Goal: Transaction & Acquisition: Obtain resource

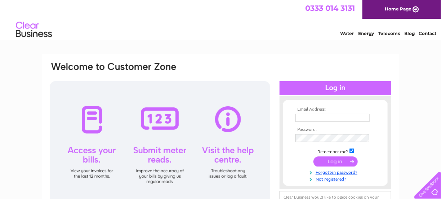
click at [311, 119] on input "text" at bounding box center [332, 118] width 74 height 8
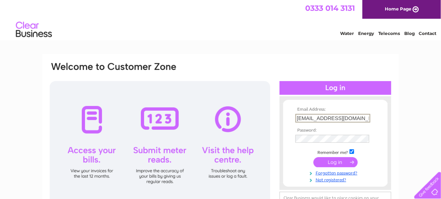
type input "[EMAIL_ADDRESS][DOMAIN_NAME]"
click at [313, 157] on input "submit" at bounding box center [335, 162] width 44 height 10
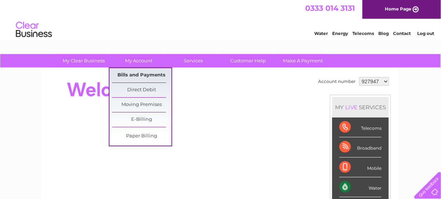
click at [140, 74] on link "Bills and Payments" at bounding box center [141, 75] width 59 height 14
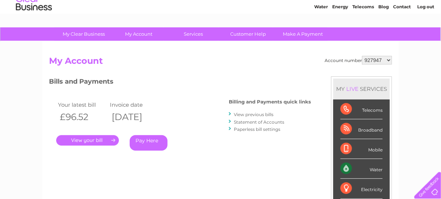
scroll to position [36, 0]
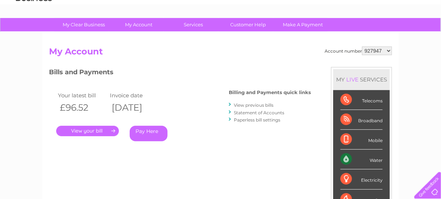
click at [257, 105] on link "View previous bills" at bounding box center [254, 104] width 40 height 5
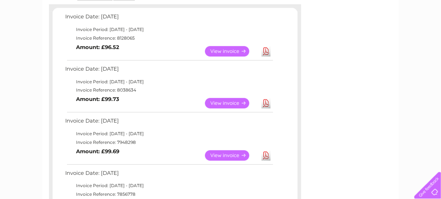
scroll to position [108, 0]
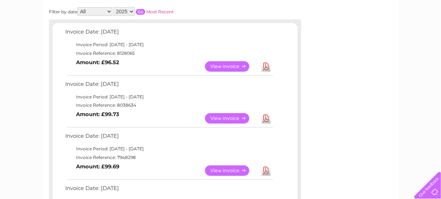
click at [267, 72] on link "Download" at bounding box center [265, 66] width 9 height 10
click at [270, 123] on link "Download" at bounding box center [265, 118] width 9 height 10
click at [223, 144] on td "Invoice Date: 04 August 2025" at bounding box center [168, 137] width 211 height 13
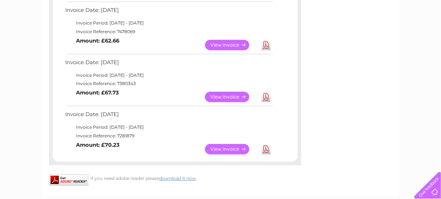
scroll to position [504, 0]
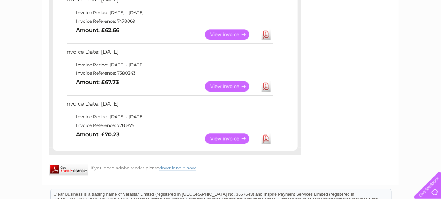
click at [270, 144] on link "Download" at bounding box center [265, 138] width 9 height 10
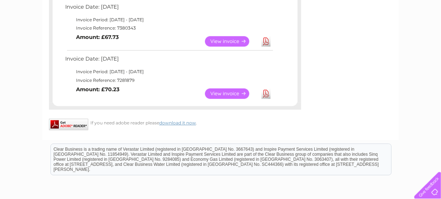
scroll to position [576, 0]
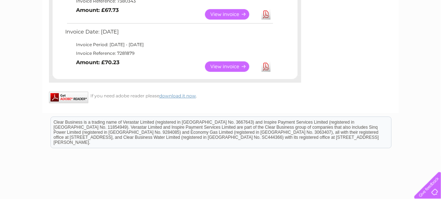
click at [151, 112] on html "Clear Business is a trading name of Verastar Limited (registered in [GEOGRAPHIC…" at bounding box center [220, 135] width 441 height 46
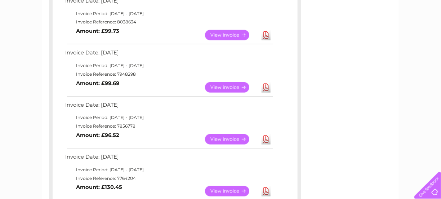
scroll to position [72, 0]
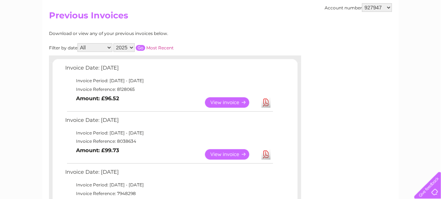
click at [135, 49] on select "2025 2024 2023 2022" at bounding box center [123, 47] width 21 height 9
select select "2024"
click at [122, 44] on select "2025 2024 2023 2022" at bounding box center [123, 47] width 21 height 9
click at [145, 48] on input "button" at bounding box center [140, 48] width 9 height 6
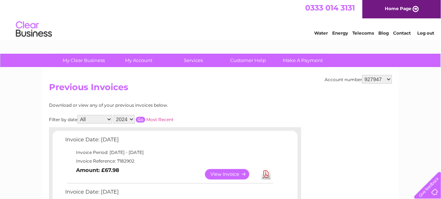
scroll to position [0, 0]
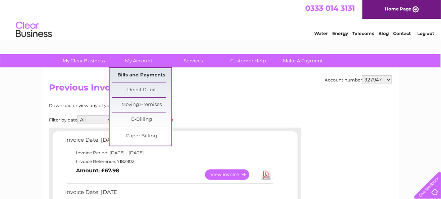
click at [144, 79] on link "Bills and Payments" at bounding box center [141, 75] width 59 height 14
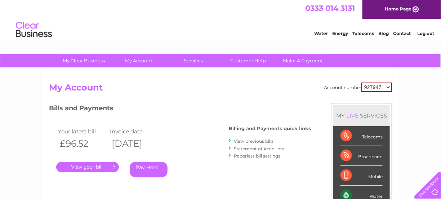
drag, startPoint x: 0, startPoint y: 0, endPoint x: 389, endPoint y: 87, distance: 398.5
click at [389, 87] on select "927947 3023670" at bounding box center [376, 86] width 31 height 9
select select "3023670"
click at [361, 82] on select "927947 3023670" at bounding box center [376, 86] width 31 height 9
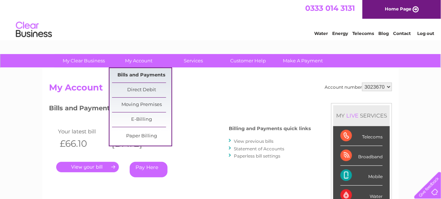
click at [140, 77] on link "Bills and Payments" at bounding box center [141, 75] width 59 height 14
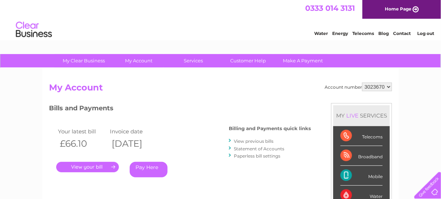
click at [262, 141] on link "View previous bills" at bounding box center [254, 140] width 40 height 5
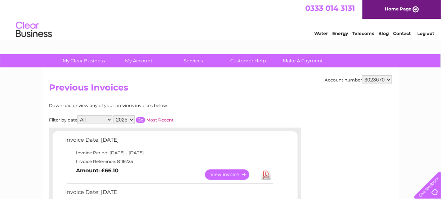
scroll to position [36, 0]
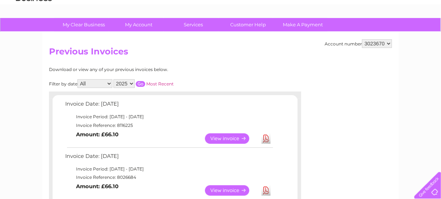
click at [267, 143] on link "Download" at bounding box center [265, 138] width 9 height 10
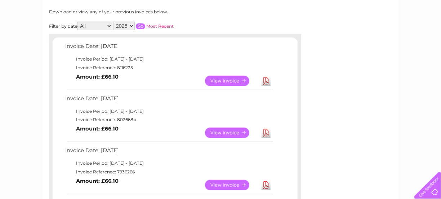
scroll to position [108, 0]
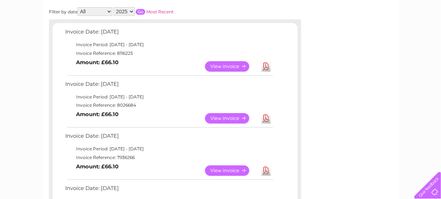
click at [271, 125] on td "Download" at bounding box center [266, 118] width 13 height 14
click at [267, 123] on link "Download" at bounding box center [265, 118] width 9 height 10
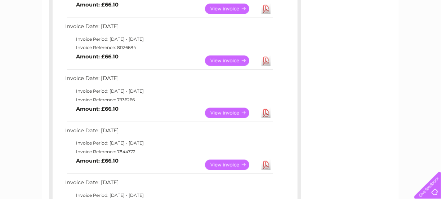
scroll to position [180, 0]
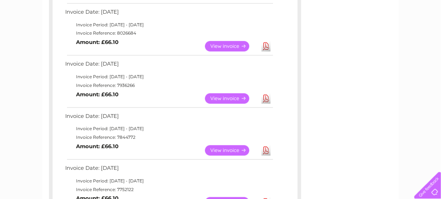
click at [268, 156] on link "Download" at bounding box center [265, 150] width 9 height 10
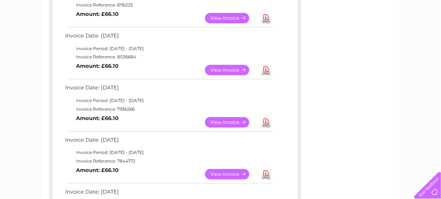
scroll to position [0, 0]
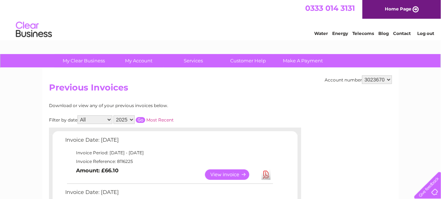
click at [135, 120] on select "2025 2024 2023 2022" at bounding box center [123, 119] width 21 height 9
select select "2024"
click at [122, 116] on select "2025 2024 2023 2022" at bounding box center [123, 119] width 21 height 9
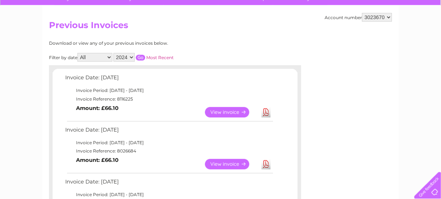
scroll to position [72, 0]
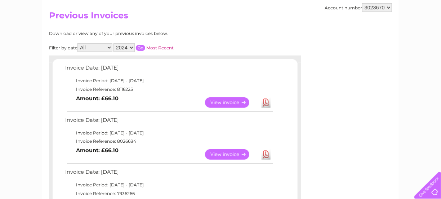
click at [145, 46] on input "button" at bounding box center [140, 48] width 9 height 6
click at [268, 104] on link "Download" at bounding box center [265, 102] width 9 height 10
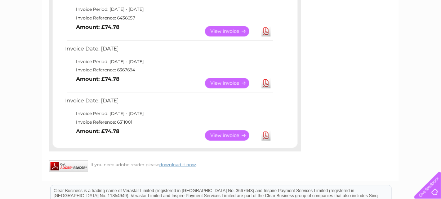
scroll to position [612, 0]
